Goal: Navigation & Orientation: Go to known website

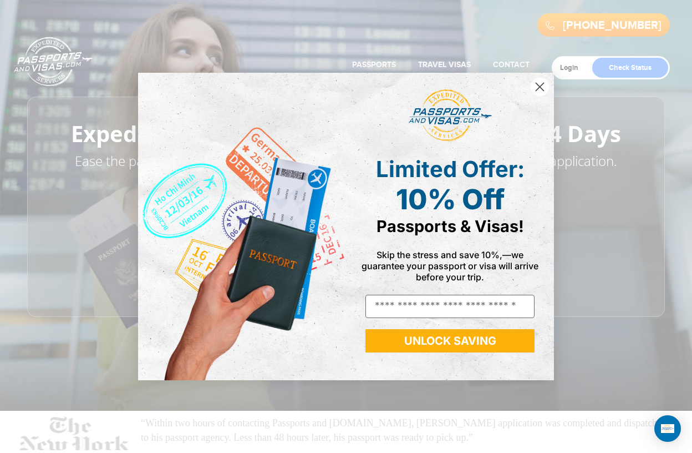
click at [540, 85] on circle "Close dialog" at bounding box center [540, 87] width 18 height 18
